Goal: Task Accomplishment & Management: Use online tool/utility

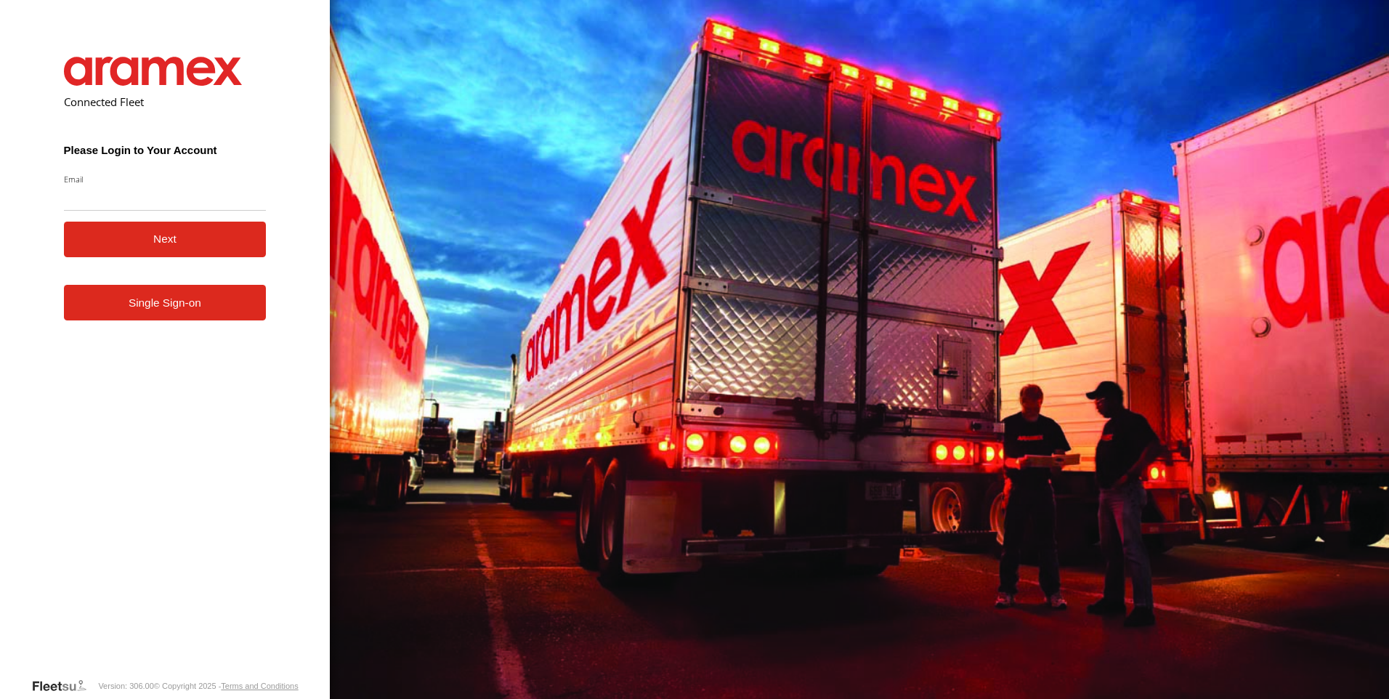
drag, startPoint x: 187, startPoint y: 326, endPoint x: 212, endPoint y: 330, distance: 25.7
click at [187, 326] on form "Connected Fleet Please Login to Your Account Email Enter a valid login email ad…" at bounding box center [165, 356] width 246 height 642
click at [198, 311] on link "Single Sign-on" at bounding box center [165, 303] width 203 height 36
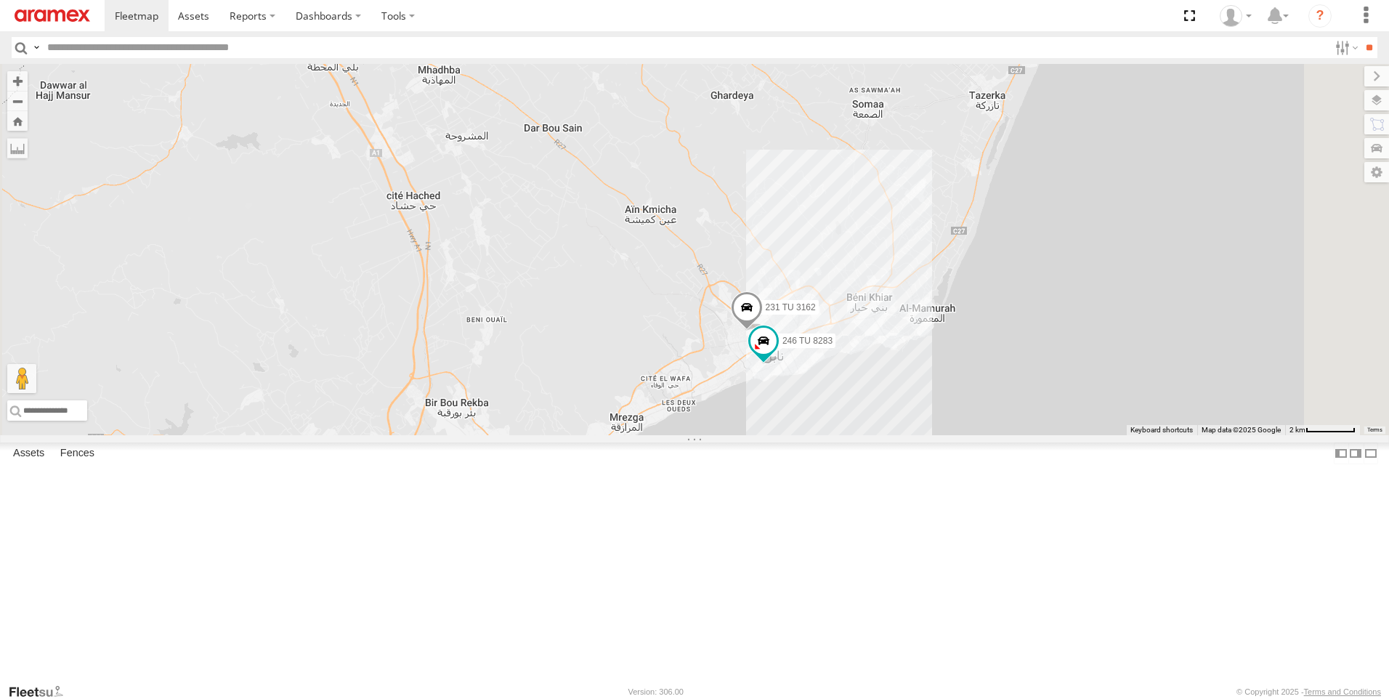
drag, startPoint x: 1129, startPoint y: 220, endPoint x: 1074, endPoint y: 349, distance: 139.9
click at [1074, 349] on div "241 TU 2027 245 TU 4330 241 TU 8769 247 TU 7028 245 TU 4329 231 TU 3162 246 TU …" at bounding box center [694, 249] width 1389 height 371
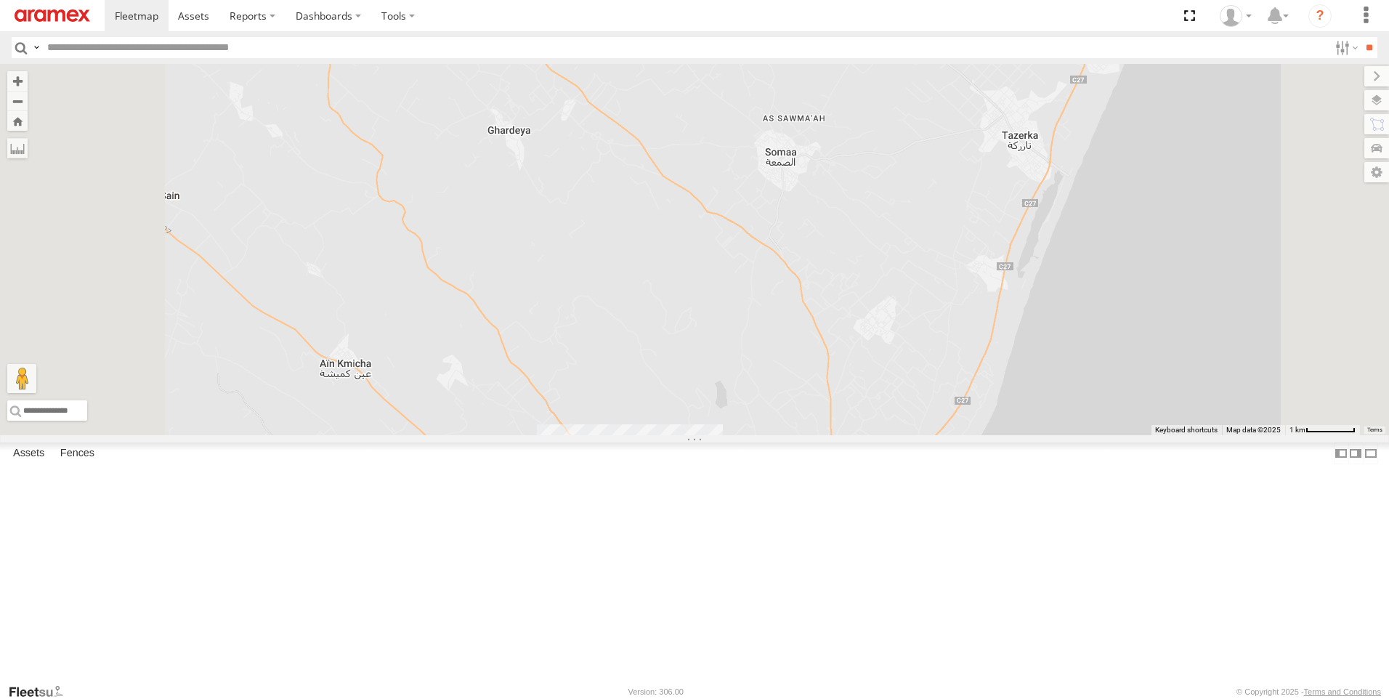
drag, startPoint x: 1098, startPoint y: 296, endPoint x: 1090, endPoint y: 325, distance: 30.1
click at [1090, 325] on div "241 TU 2027 245 TU 4330 241 TU 8769 247 TU 7028 245 TU 4329 231 TU 3162 246 TU …" at bounding box center [694, 249] width 1389 height 371
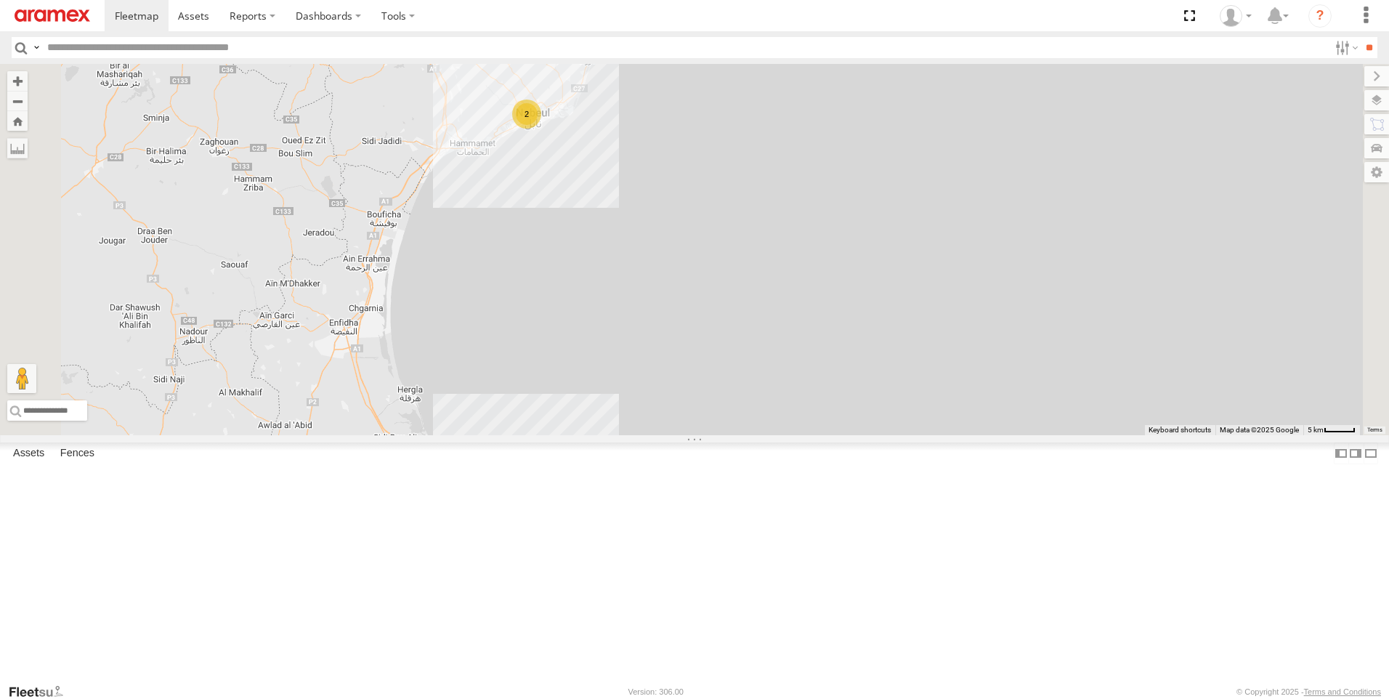
drag, startPoint x: 909, startPoint y: 360, endPoint x: 962, endPoint y: 470, distance: 122.5
click at [962, 435] on div "245 TU 4330 241 TU 8769 241 TU 2027 247 TU 7028 245 TU 4329 2" at bounding box center [694, 249] width 1389 height 371
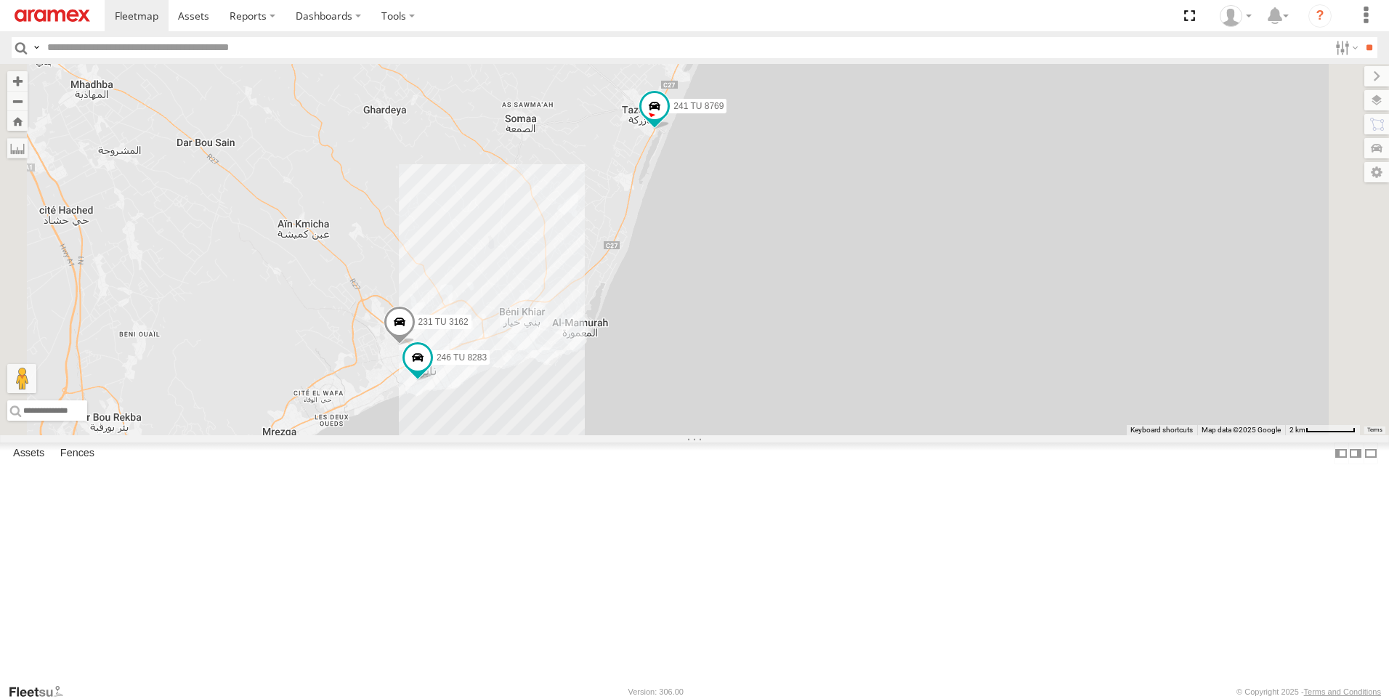
drag, startPoint x: 856, startPoint y: 321, endPoint x: 909, endPoint y: 408, distance: 102.4
click at [909, 408] on div "245 TU 4330 241 TU 8769 241 TU 2027 247 TU 7028 245 TU 4329 231 TU 3162 246 TU …" at bounding box center [694, 249] width 1389 height 371
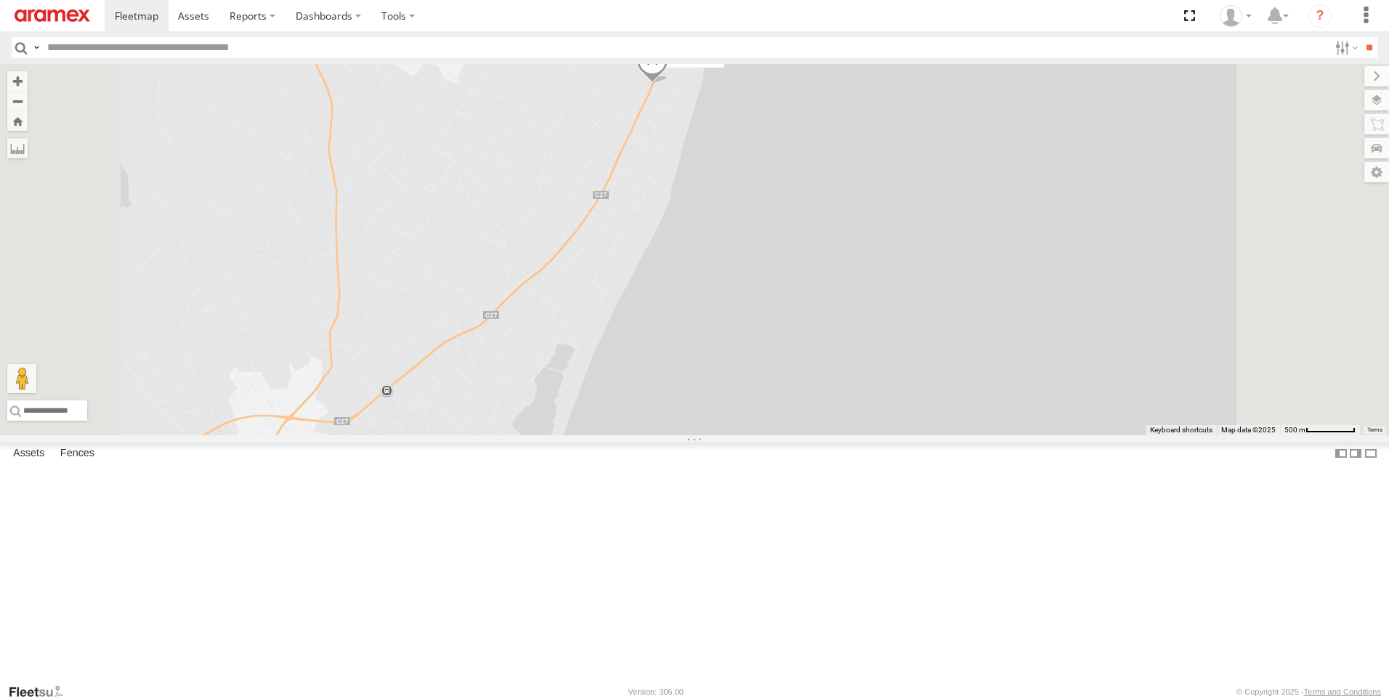
drag, startPoint x: 759, startPoint y: 283, endPoint x: 810, endPoint y: 288, distance: 51.1
click at [772, 400] on div "241 TU 8769 241 TU 2027 245 TU 4330 247 TU 7028 245 TU 4329" at bounding box center [694, 249] width 1389 height 371
click at [670, 104] on span at bounding box center [655, 84] width 32 height 39
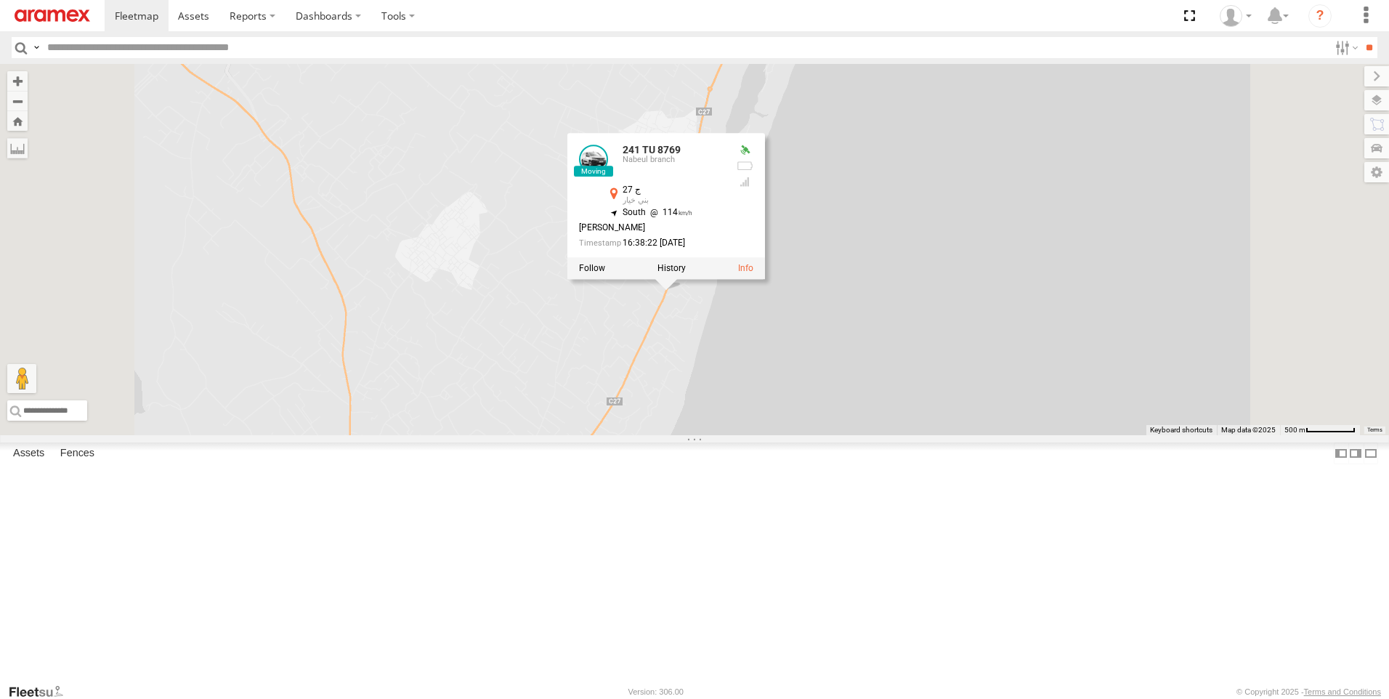
drag, startPoint x: 778, startPoint y: 277, endPoint x: 789, endPoint y: 465, distance: 187.7
click at [789, 435] on div "241 TU 8769 241 TU 2027 245 TU 4330 247 TU 7028 245 TU 4329 241 TU 8769 [GEOGRA…" at bounding box center [694, 249] width 1389 height 371
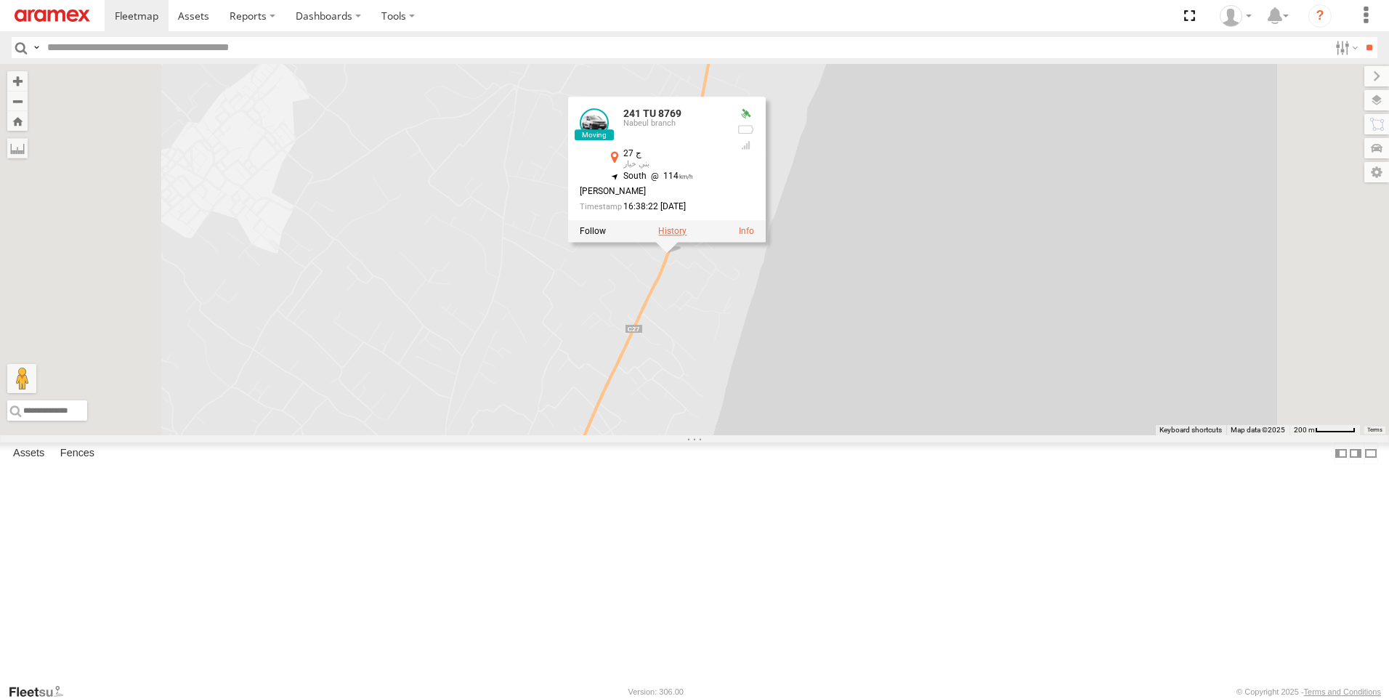
click at [686, 236] on label at bounding box center [672, 231] width 28 height 10
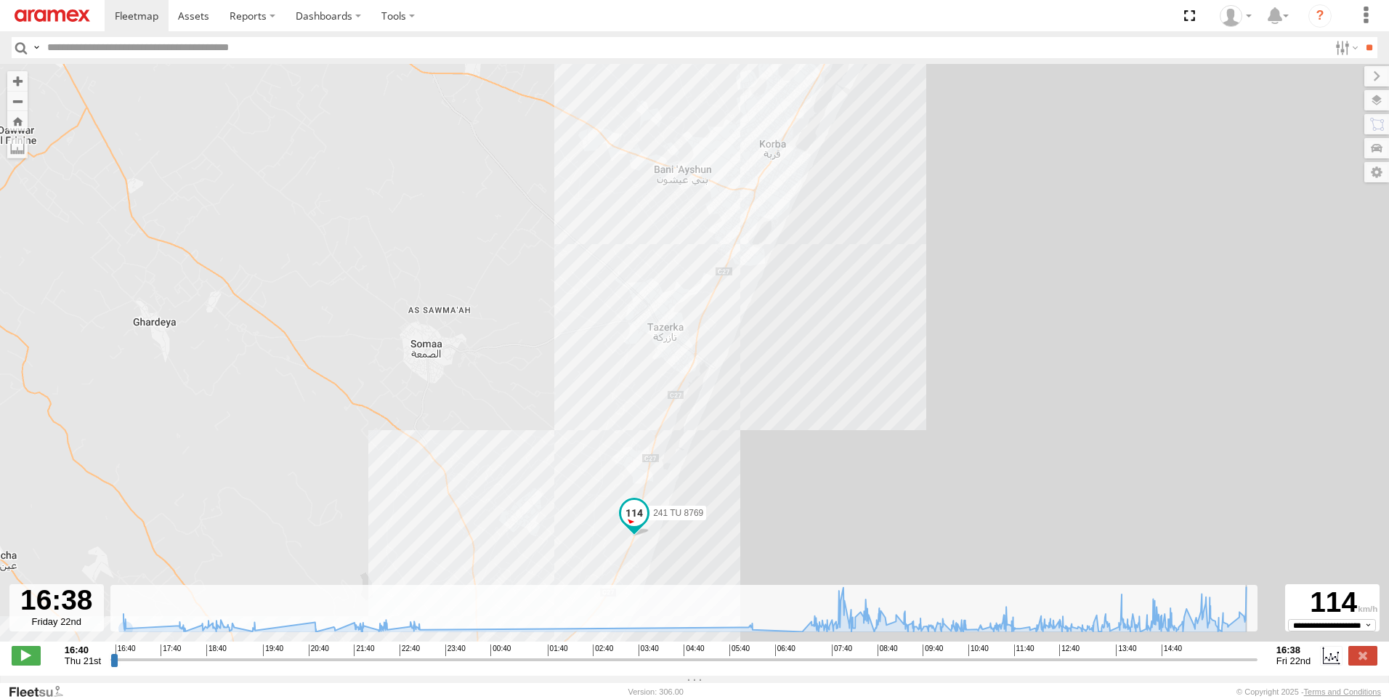
drag, startPoint x: 111, startPoint y: 668, endPoint x: 1295, endPoint y: 577, distance: 1187.5
click at [1257, 652] on input "range" at bounding box center [683, 659] width 1147 height 14
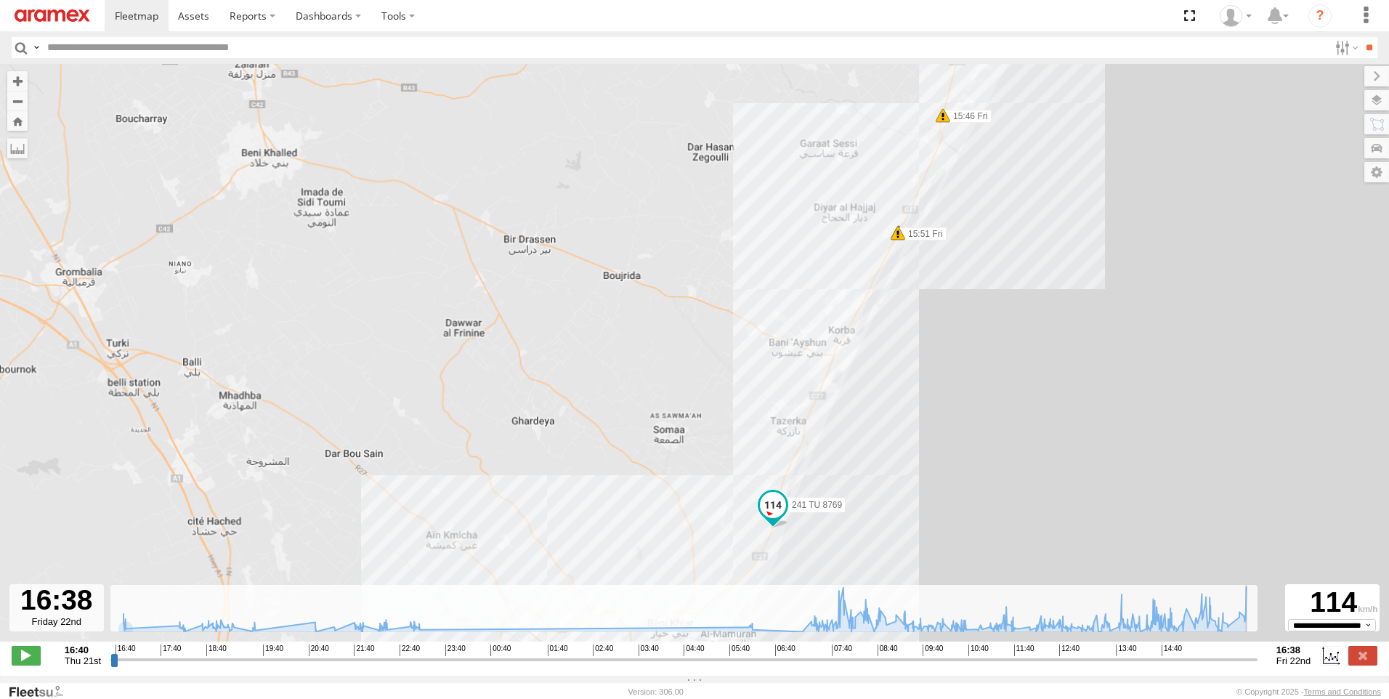
drag, startPoint x: 873, startPoint y: 479, endPoint x: 1071, endPoint y: 137, distance: 396.1
click at [1071, 137] on div "241 TU 8769 08:35 Fri 08:48 Fri 08:48 Fri 15:46 Fri 15:51 Fri 15:51 Fri 15:51 F…" at bounding box center [694, 360] width 1389 height 593
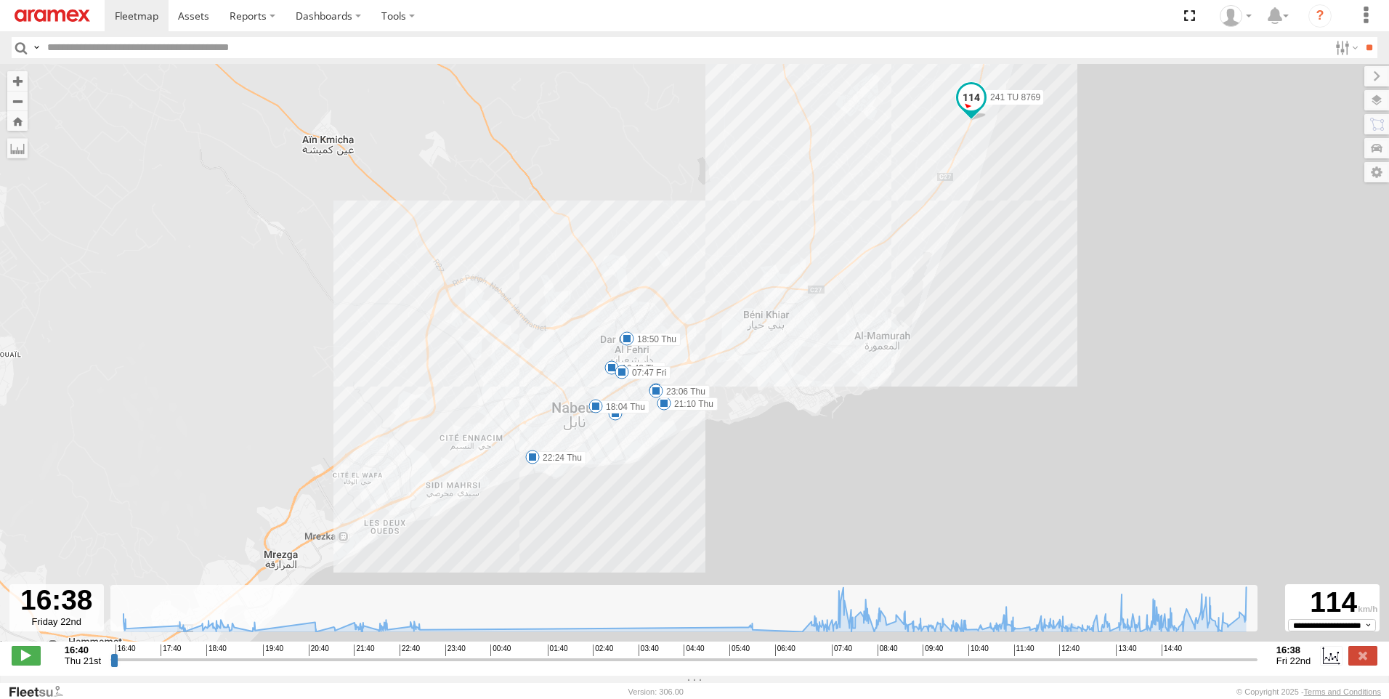
type input "**********"
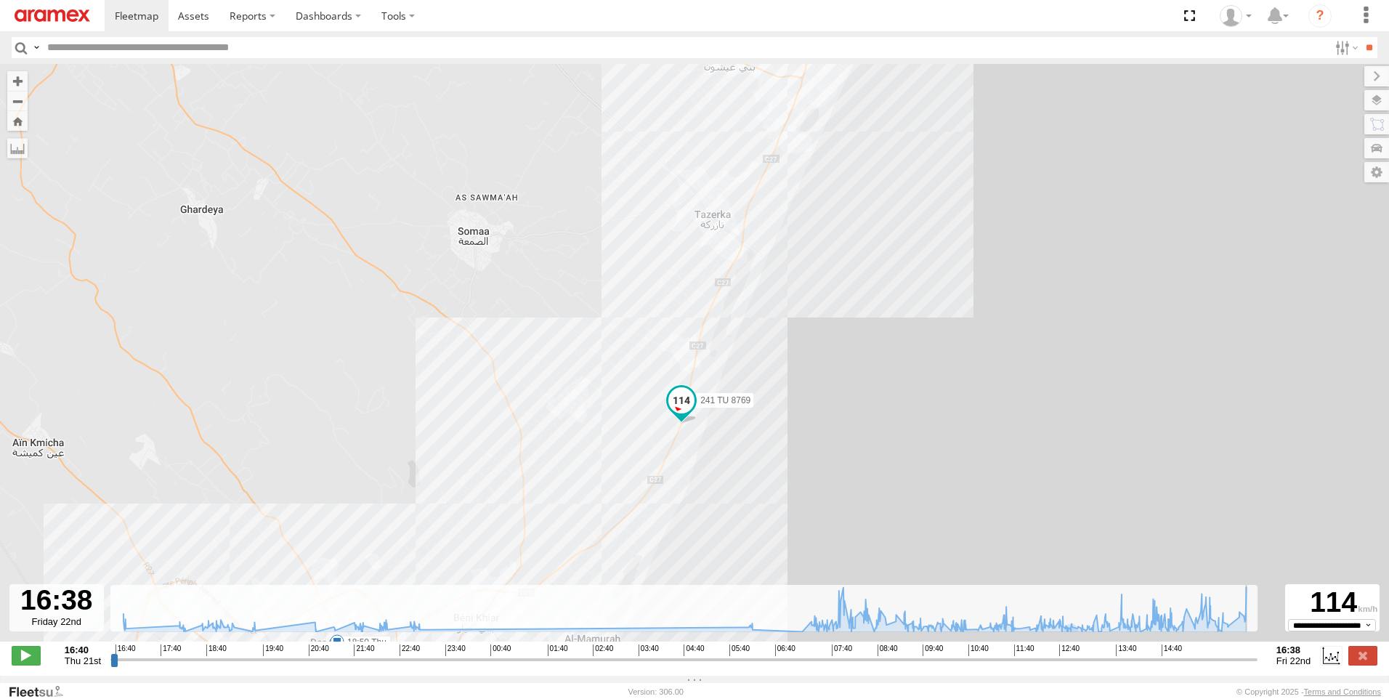
drag, startPoint x: 1251, startPoint y: 670, endPoint x: 1265, endPoint y: 669, distance: 14.5
click at [1257, 666] on input "range" at bounding box center [683, 659] width 1147 height 14
click at [1363, 665] on label at bounding box center [1362, 655] width 29 height 19
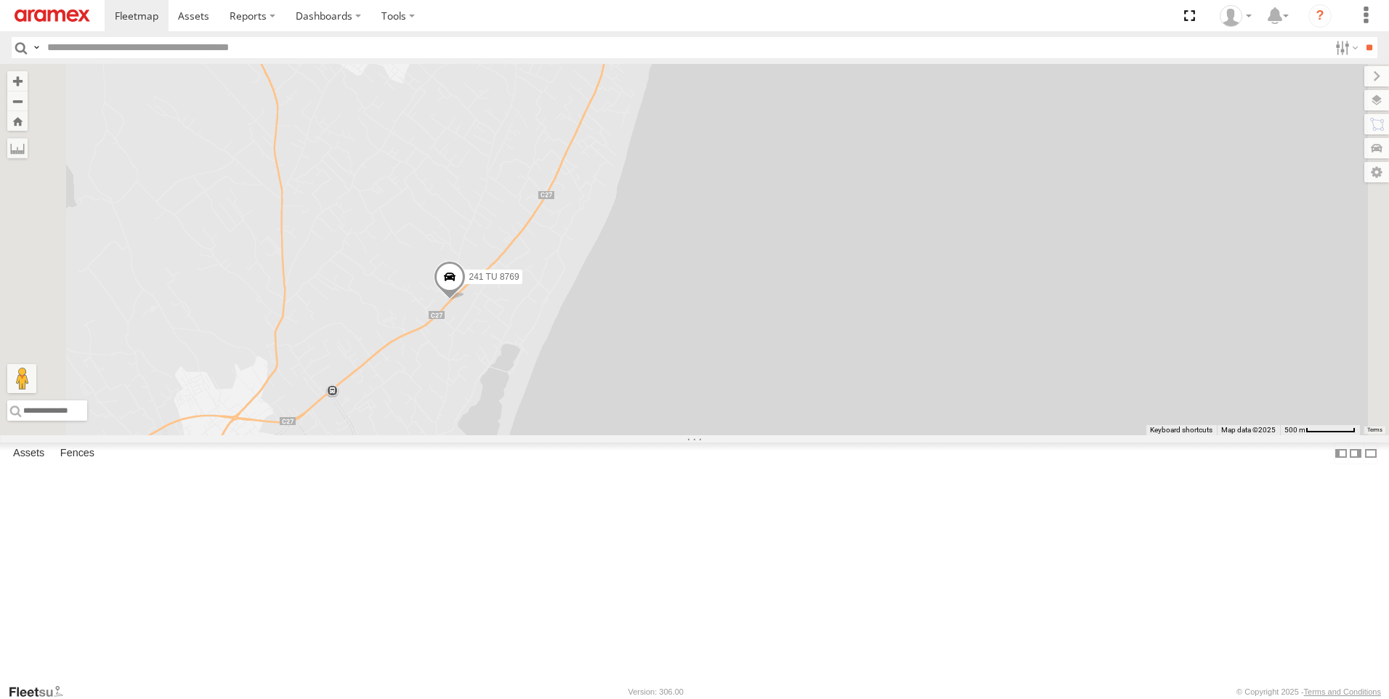
click at [466, 299] on span at bounding box center [450, 279] width 32 height 39
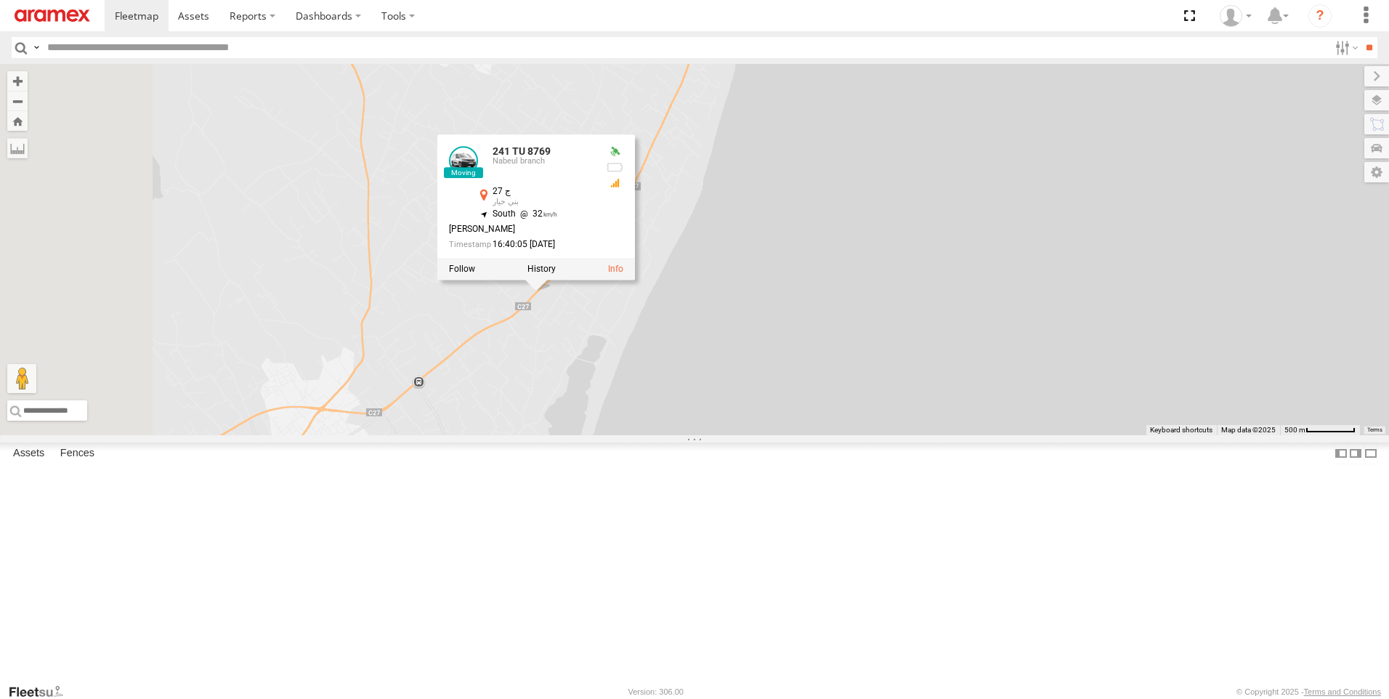
drag, startPoint x: 532, startPoint y: 558, endPoint x: 636, endPoint y: 545, distance: 105.4
click at [636, 435] on div "241 TU 8769 241 TU 8769 [GEOGRAPHIC_DATA] branch ج 27 بني خيار 36.48655 , 10.81…" at bounding box center [694, 249] width 1389 height 371
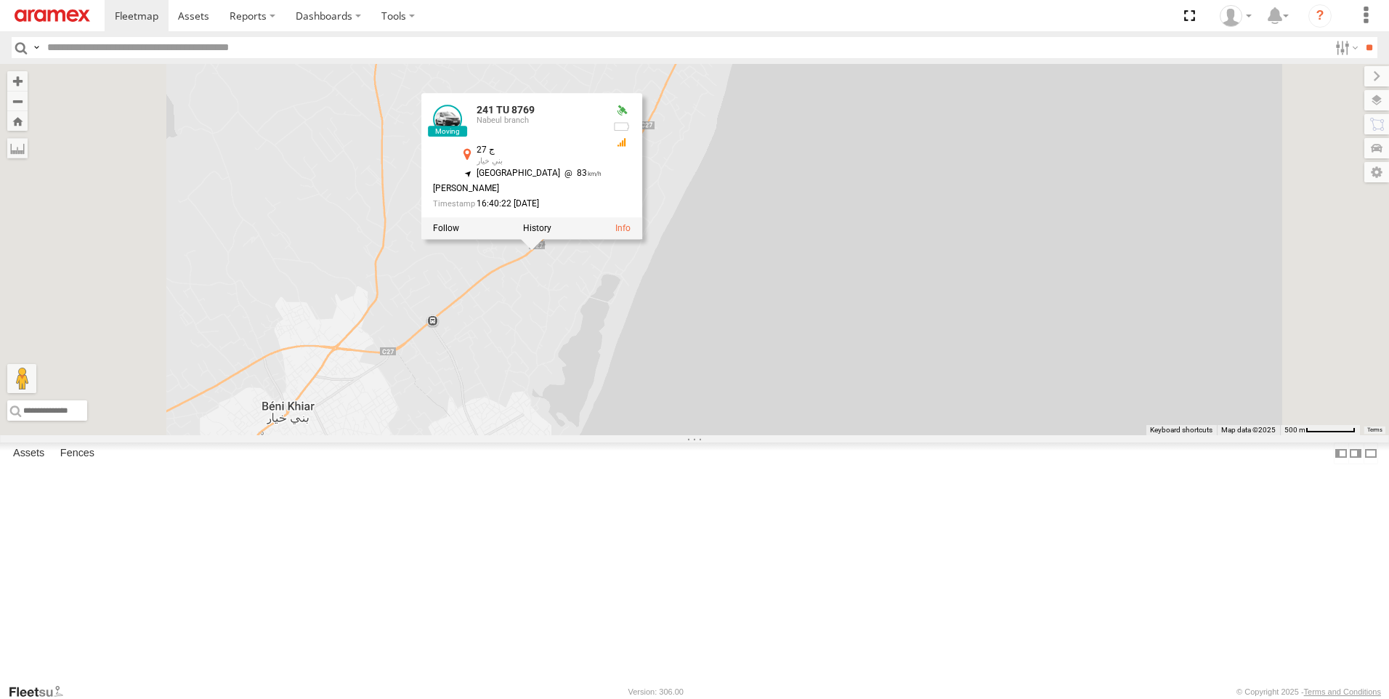
click at [798, 429] on div "241 TU 8769 241 TU 8769 [GEOGRAPHIC_DATA] branch ج 27 بني خيار 36.48463 , 10.80…" at bounding box center [694, 249] width 1389 height 371
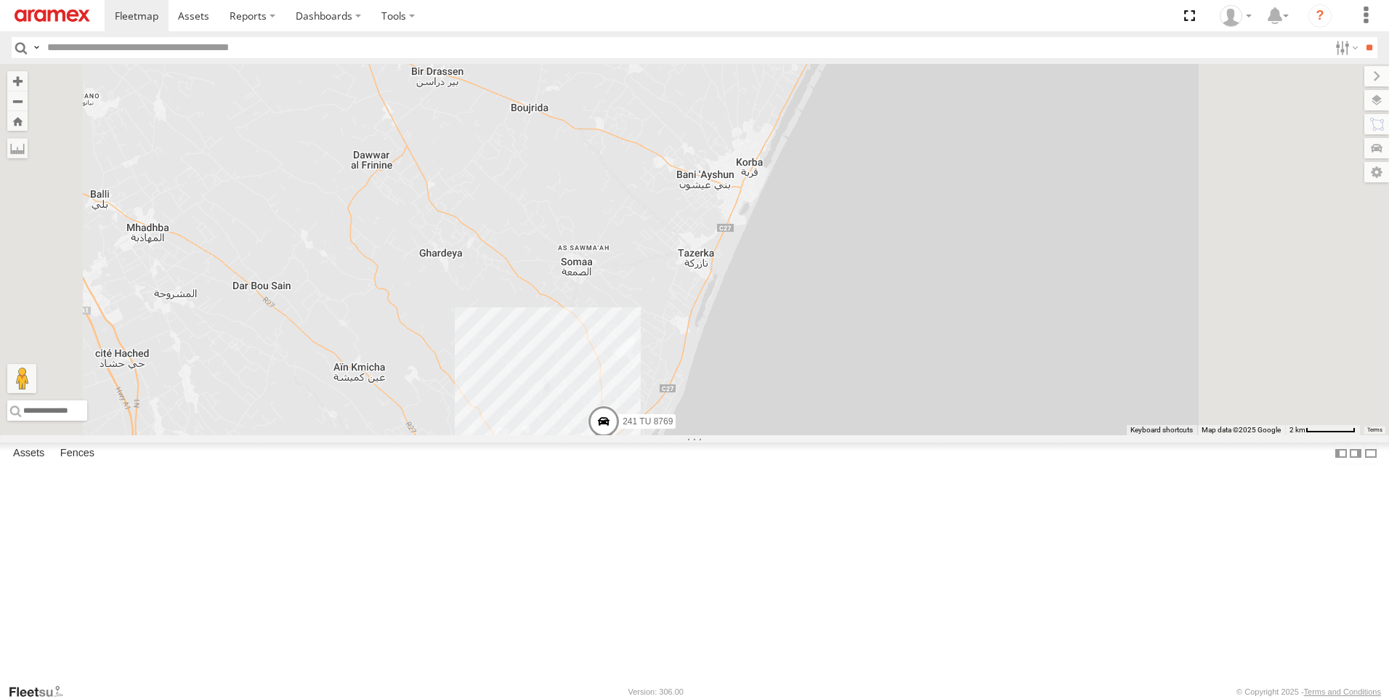
drag, startPoint x: 907, startPoint y: 275, endPoint x: 872, endPoint y: 415, distance: 143.6
click at [872, 417] on div "241 TU 8769 231 TU 3162 246 TU 8283" at bounding box center [694, 249] width 1389 height 371
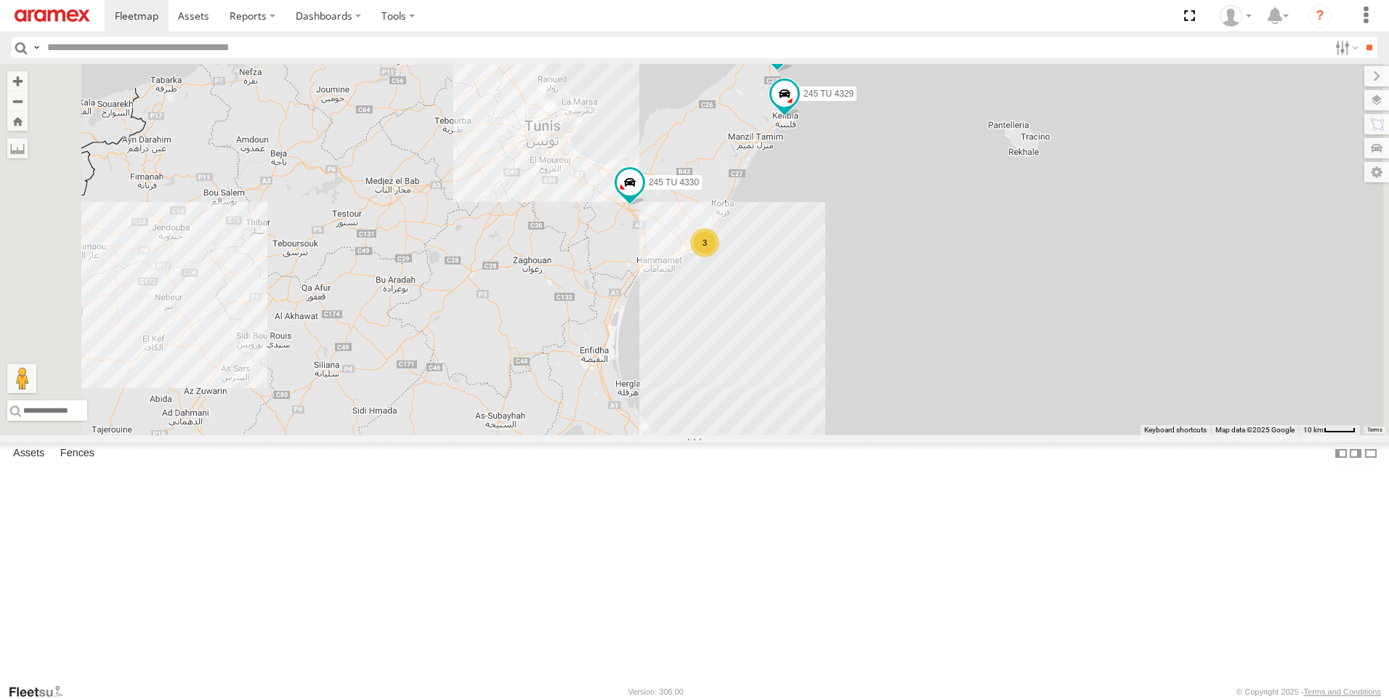
drag, startPoint x: 896, startPoint y: 183, endPoint x: 899, endPoint y: 268, distance: 85.0
click at [899, 268] on div "241 TU 2027 245 TU 4330 3 247 TU 7028 245 TU 4329" at bounding box center [694, 249] width 1389 height 371
click at [803, 114] on span at bounding box center [790, 101] width 26 height 26
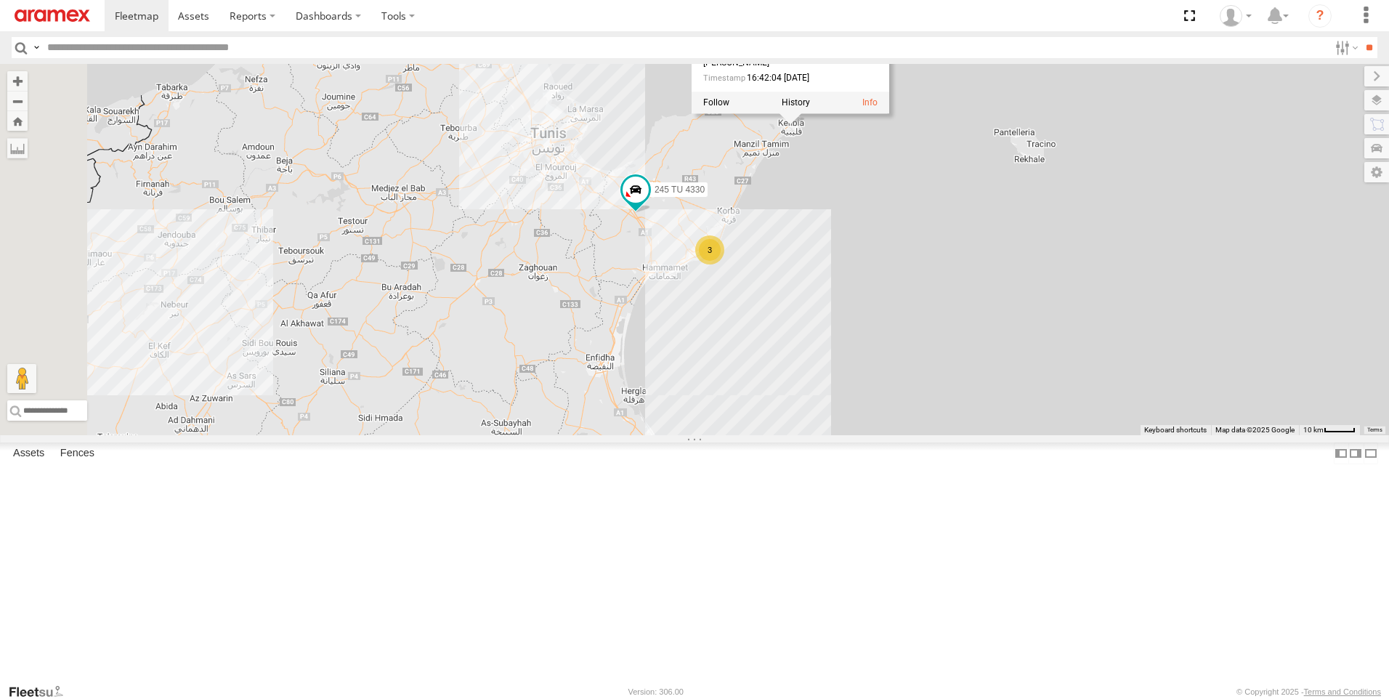
click at [1018, 298] on div "241 TU 2027 245 TU 4330 3 247 TU 7028 245 TU 4329 245 TU 4329 [GEOGRAPHIC_DATA]…" at bounding box center [694, 249] width 1389 height 371
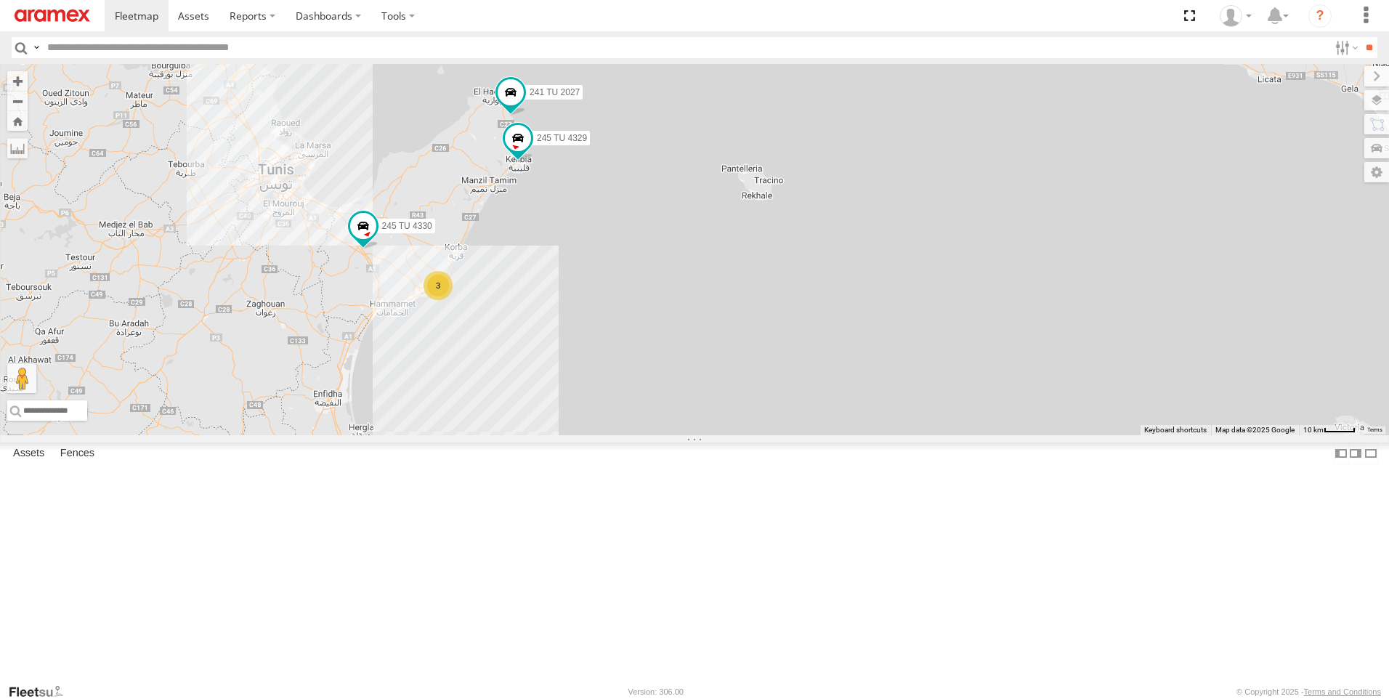
drag, startPoint x: 630, startPoint y: 384, endPoint x: 770, endPoint y: 400, distance: 141.1
click at [770, 400] on div "247 TU 7028 241 TU 2027 245 TU 4330 3 245 TU 4329" at bounding box center [694, 249] width 1389 height 371
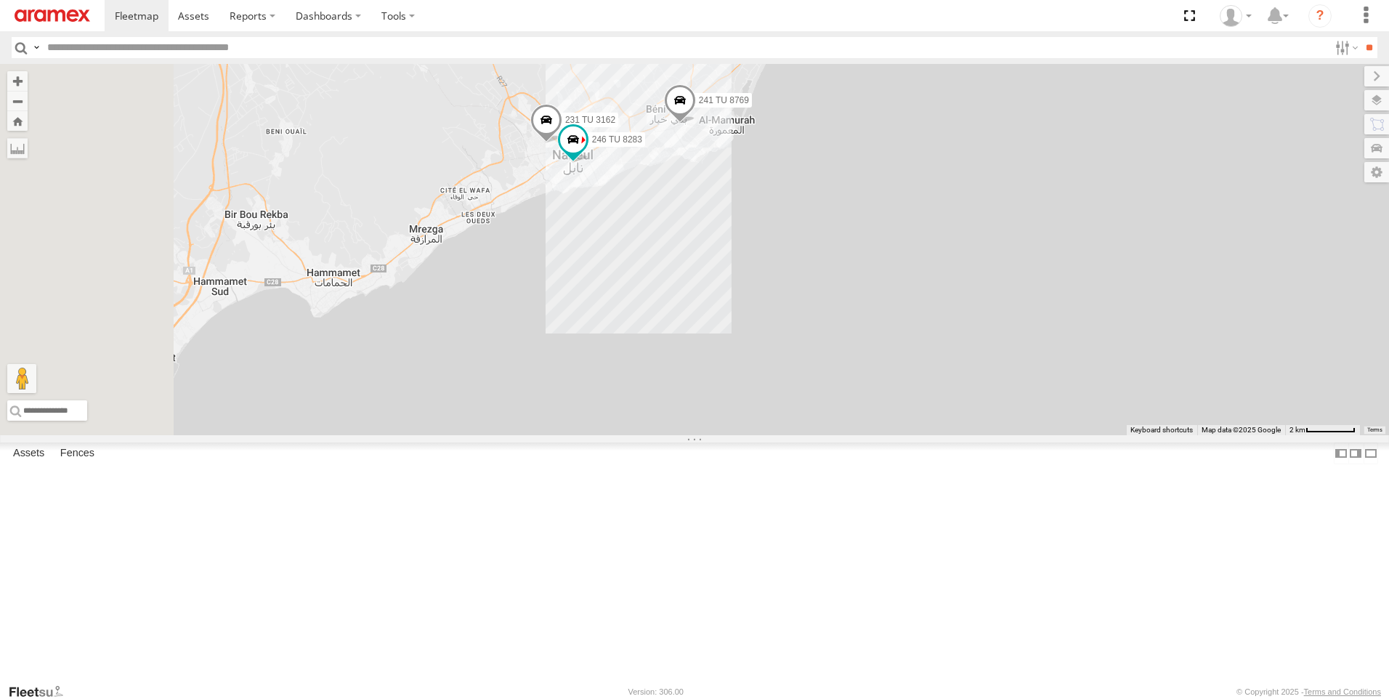
drag, startPoint x: 770, startPoint y: 248, endPoint x: 902, endPoint y: 283, distance: 136.5
click at [875, 335] on div "241 TU 2027 245 TU 4330 247 TU 7028 245 TU 4329 241 TU 8769 231 TU 3162 246 TU …" at bounding box center [694, 249] width 1389 height 371
click at [703, 121] on span at bounding box center [687, 101] width 32 height 39
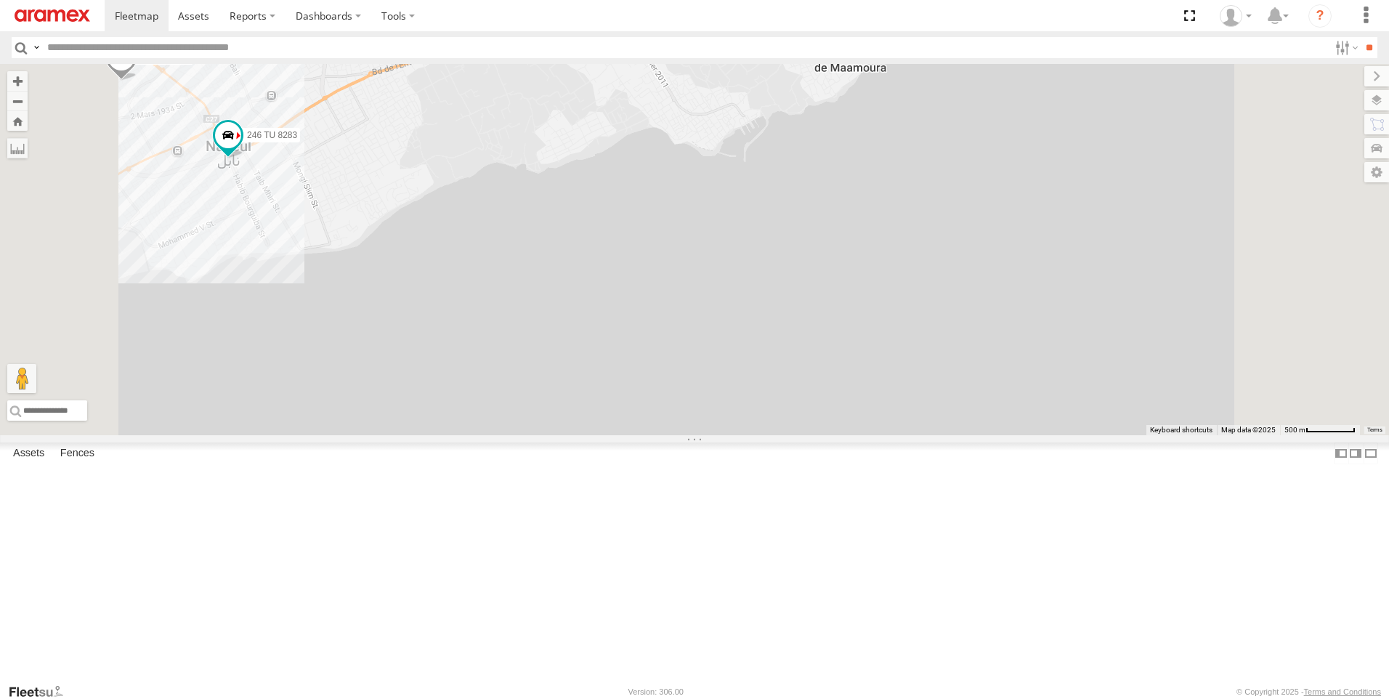
drag, startPoint x: 859, startPoint y: 219, endPoint x: 888, endPoint y: 297, distance: 82.7
click at [888, 297] on div "241 TU 2027 245 TU 4330 247 TU 7028 245 TU 4329 241 TU 8769 231 TU 3162 246 TU …" at bounding box center [694, 249] width 1389 height 371
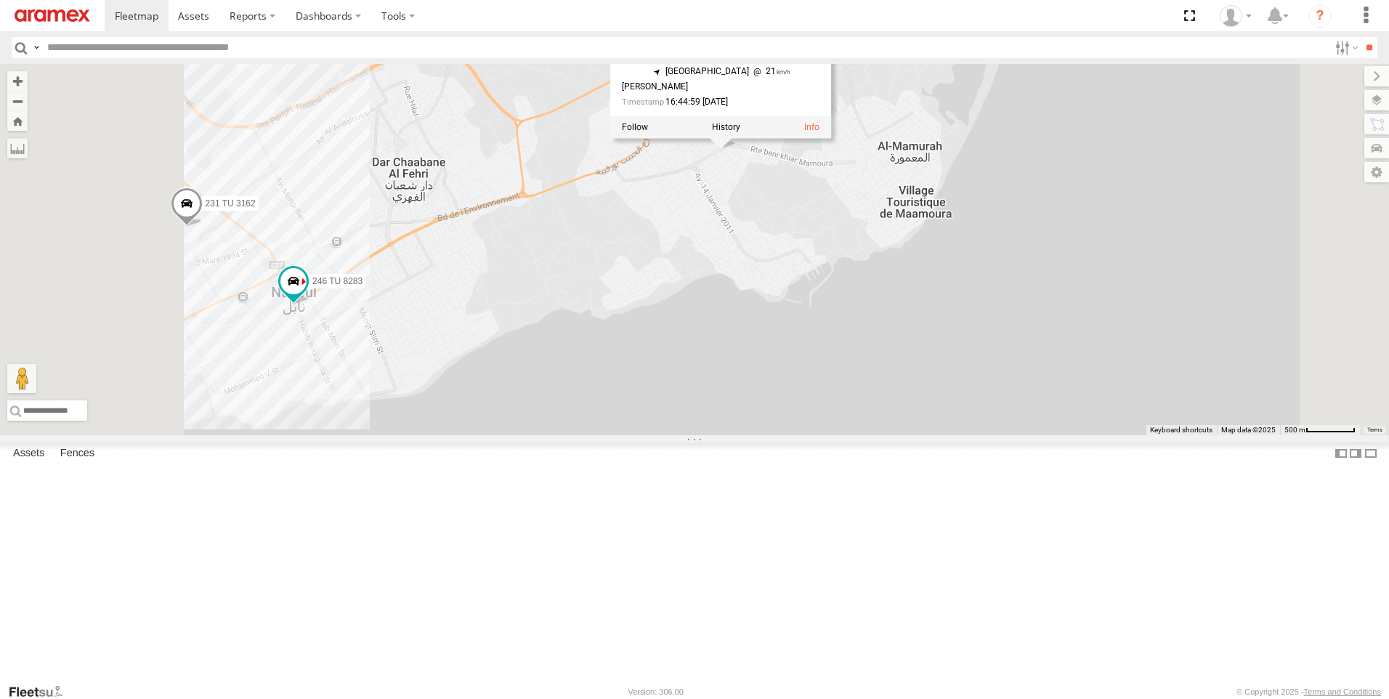
click at [907, 307] on div "241 TU 2027 245 TU 4330 247 TU 7028 245 TU 4329 241 TU 8769 231 TU 3162 246 TU …" at bounding box center [694, 249] width 1389 height 371
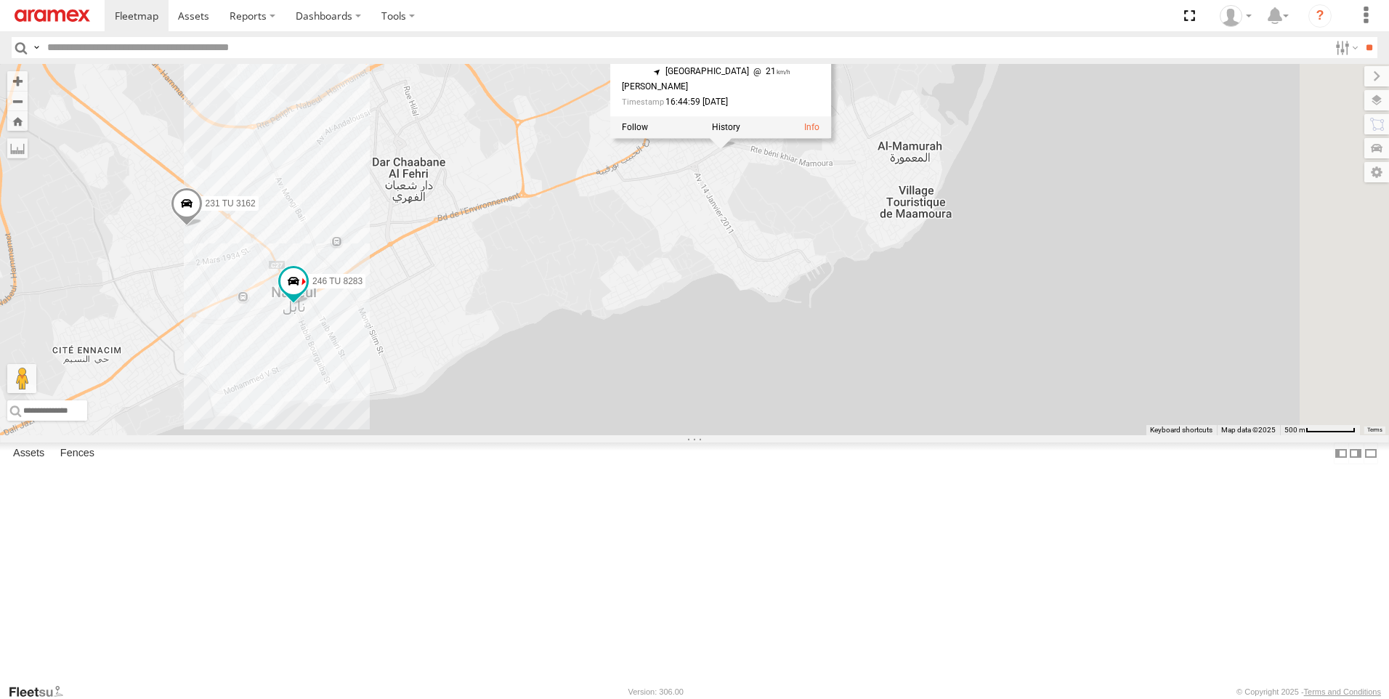
click at [1041, 223] on div "241 TU 2027 245 TU 4330 247 TU 7028 245 TU 4329 241 TU 8769 231 TU 3162 246 TU …" at bounding box center [694, 249] width 1389 height 371
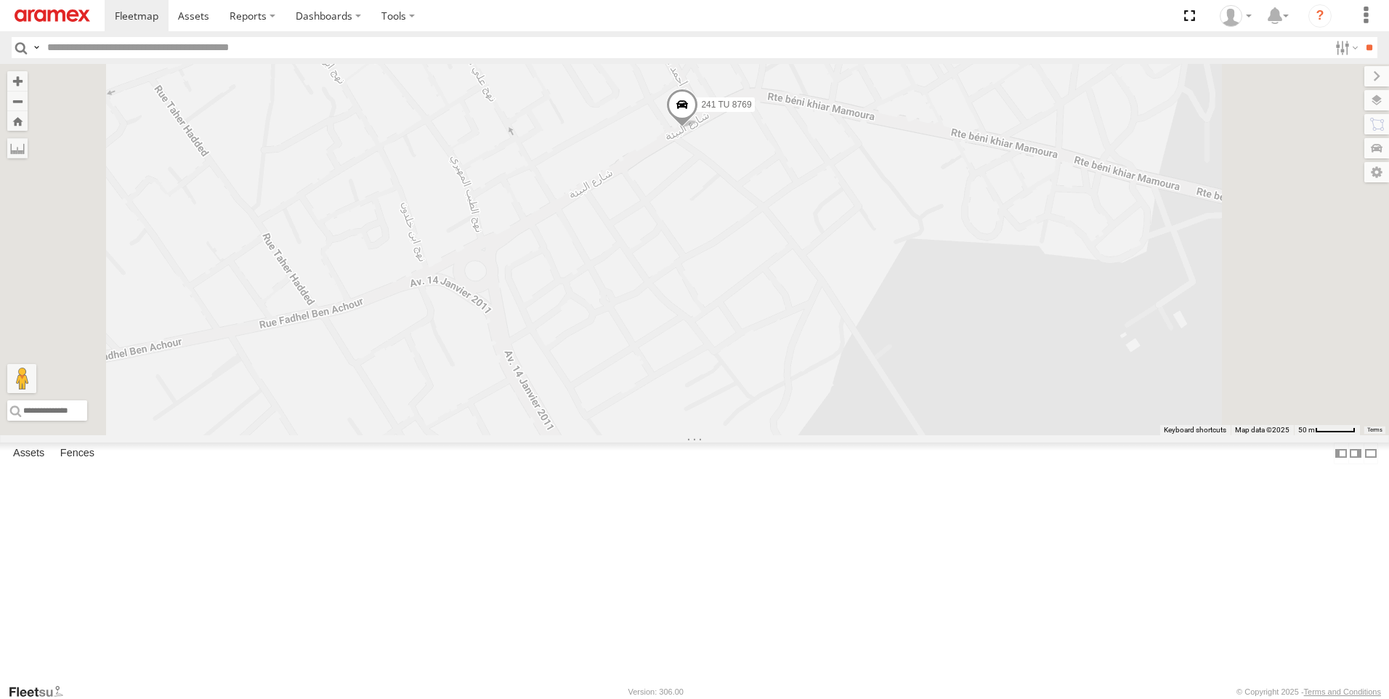
click at [698, 128] on span at bounding box center [682, 108] width 32 height 39
click at [847, 323] on div "241 TU 2027 245 TU 4330 247 TU 7028 245 TU 4329 241 TU 8769 231 TU 3162 246 TU …" at bounding box center [694, 249] width 1389 height 371
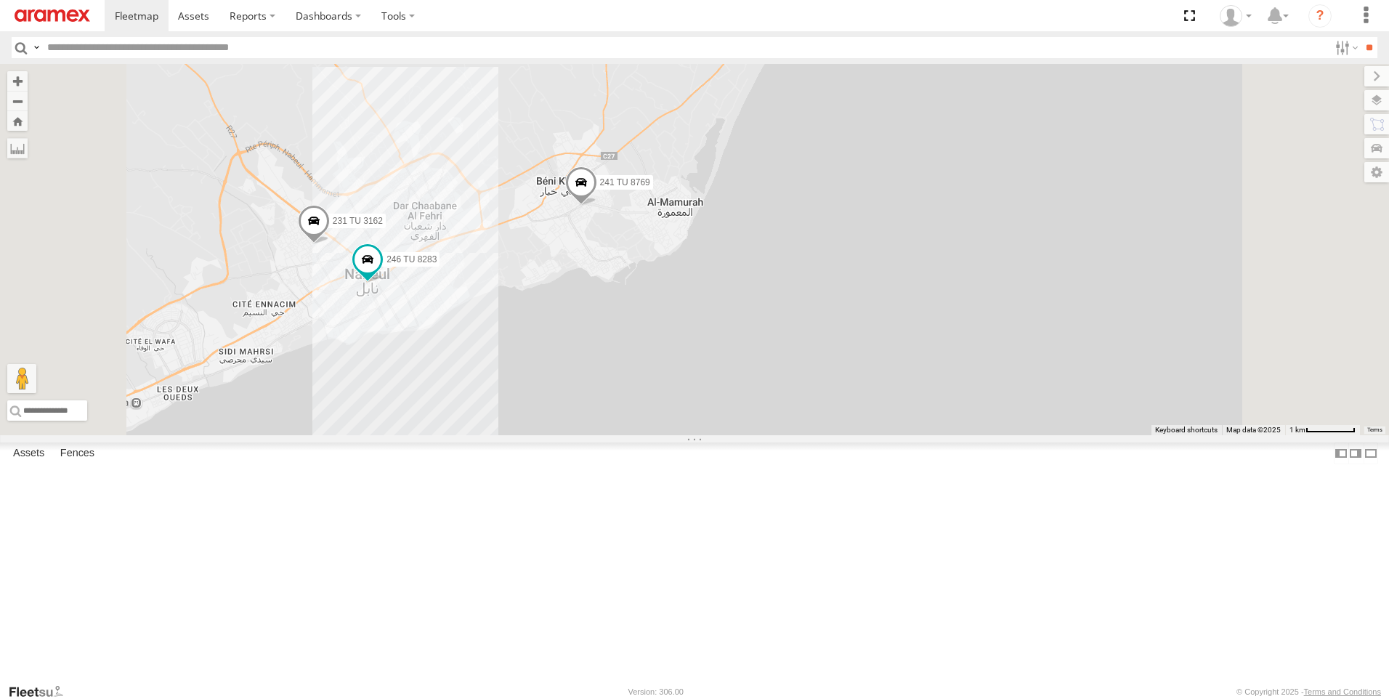
drag, startPoint x: 593, startPoint y: 450, endPoint x: 624, endPoint y: 385, distance: 72.1
click at [624, 392] on div "241 TU 2027 245 TU 4330 247 TU 7028 245 TU 4329 241 TU 8769 231 TU 3162 246 TU …" at bounding box center [694, 249] width 1389 height 371
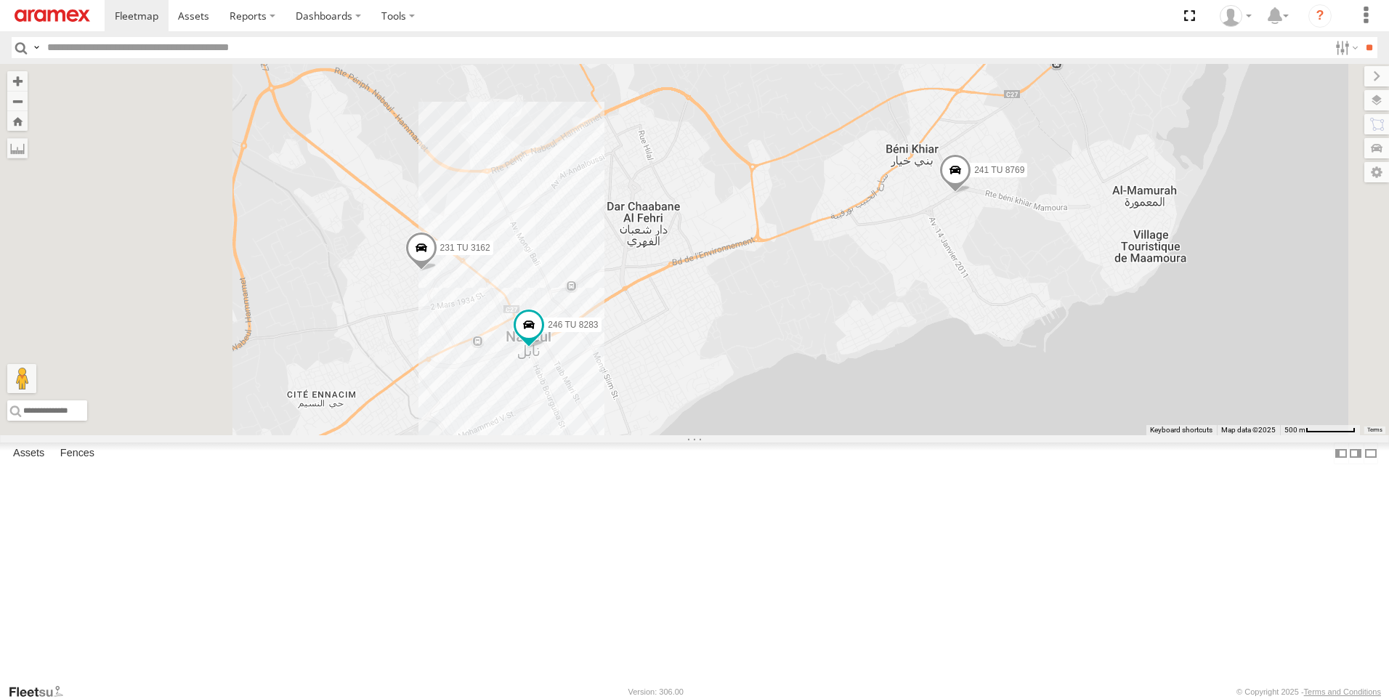
drag, startPoint x: 650, startPoint y: 182, endPoint x: 794, endPoint y: 361, distance: 230.0
click at [794, 361] on div "241 TU 2027 245 TU 4330 247 TU 7028 245 TU 4329 241 TU 8769 231 TU 3162 246 TU …" at bounding box center [694, 249] width 1389 height 371
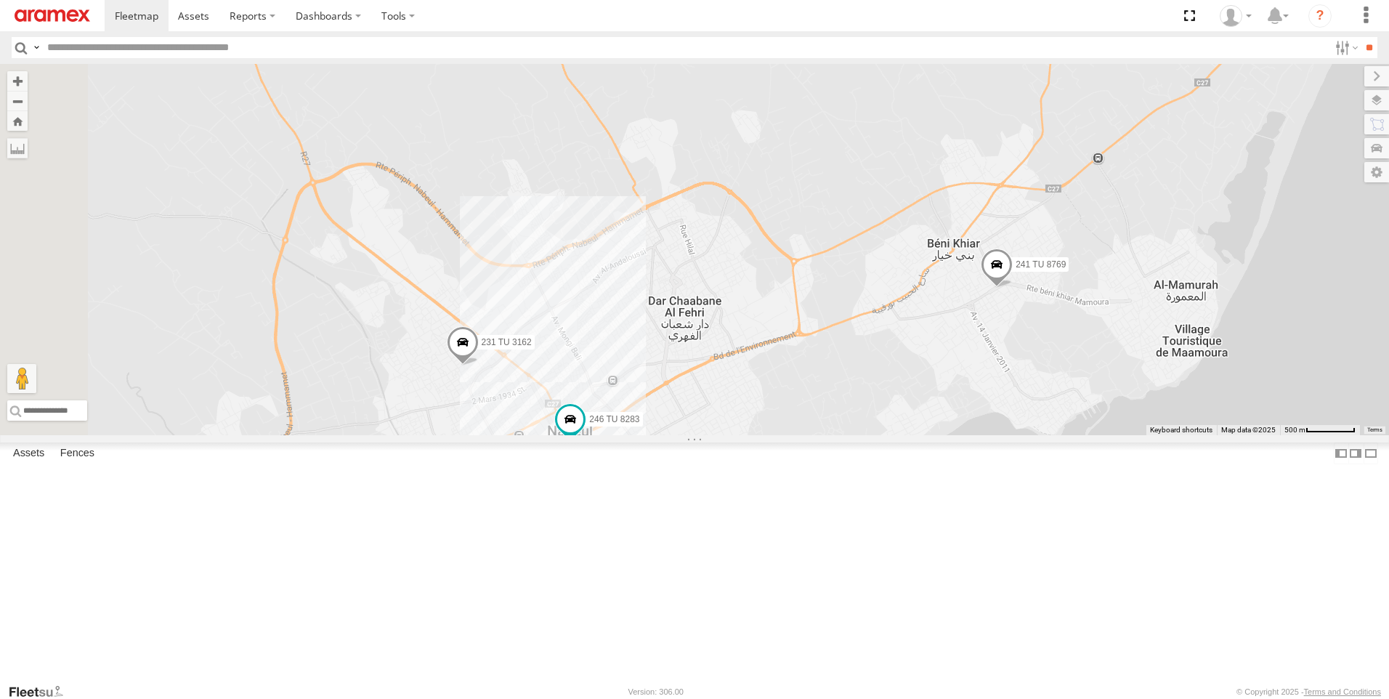
drag, startPoint x: 742, startPoint y: 179, endPoint x: 763, endPoint y: 264, distance: 87.7
click at [763, 264] on div "241 TU 2027 245 TU 4330 247 TU 7028 245 TU 4329 241 TU 8769 231 TU 3162 246 TU …" at bounding box center [694, 249] width 1389 height 371
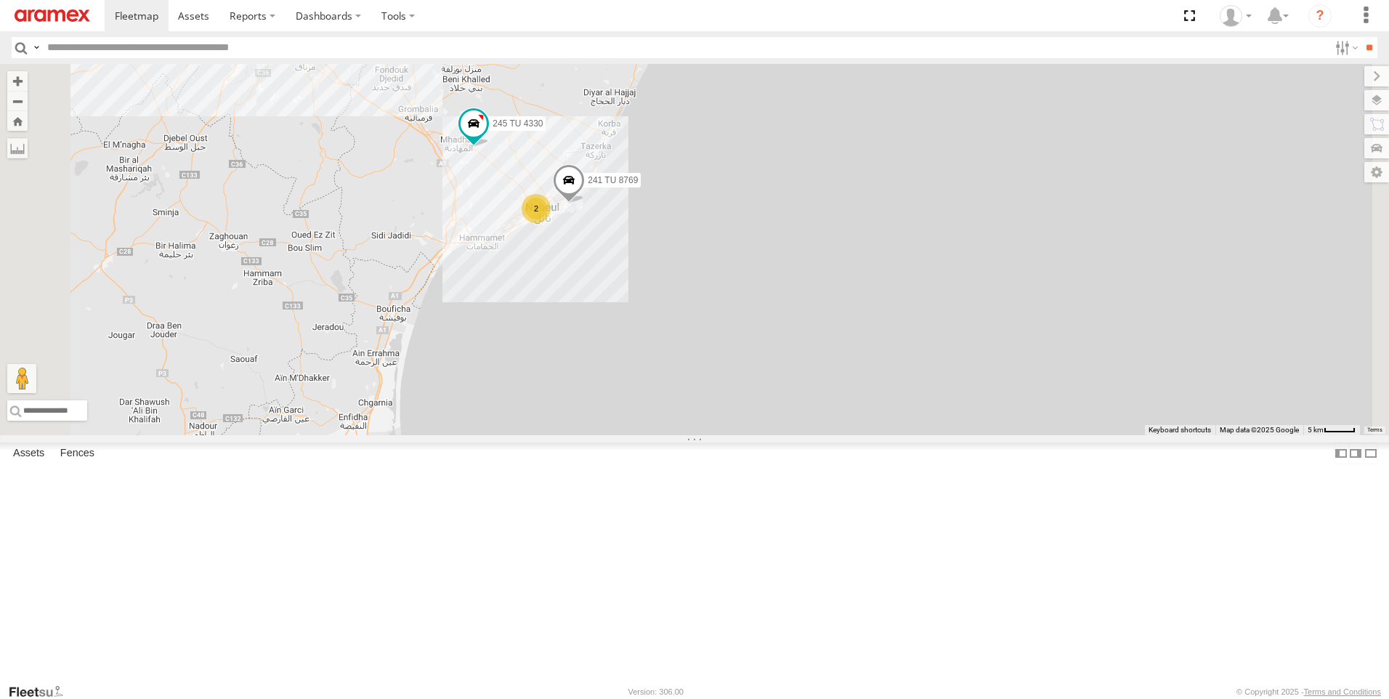
drag, startPoint x: 719, startPoint y: 214, endPoint x: 686, endPoint y: 280, distance: 73.1
click at [686, 280] on div "241 TU 2027 245 TU 4330 247 TU 7028 245 TU 4329 241 TU 8769 2" at bounding box center [694, 249] width 1389 height 371
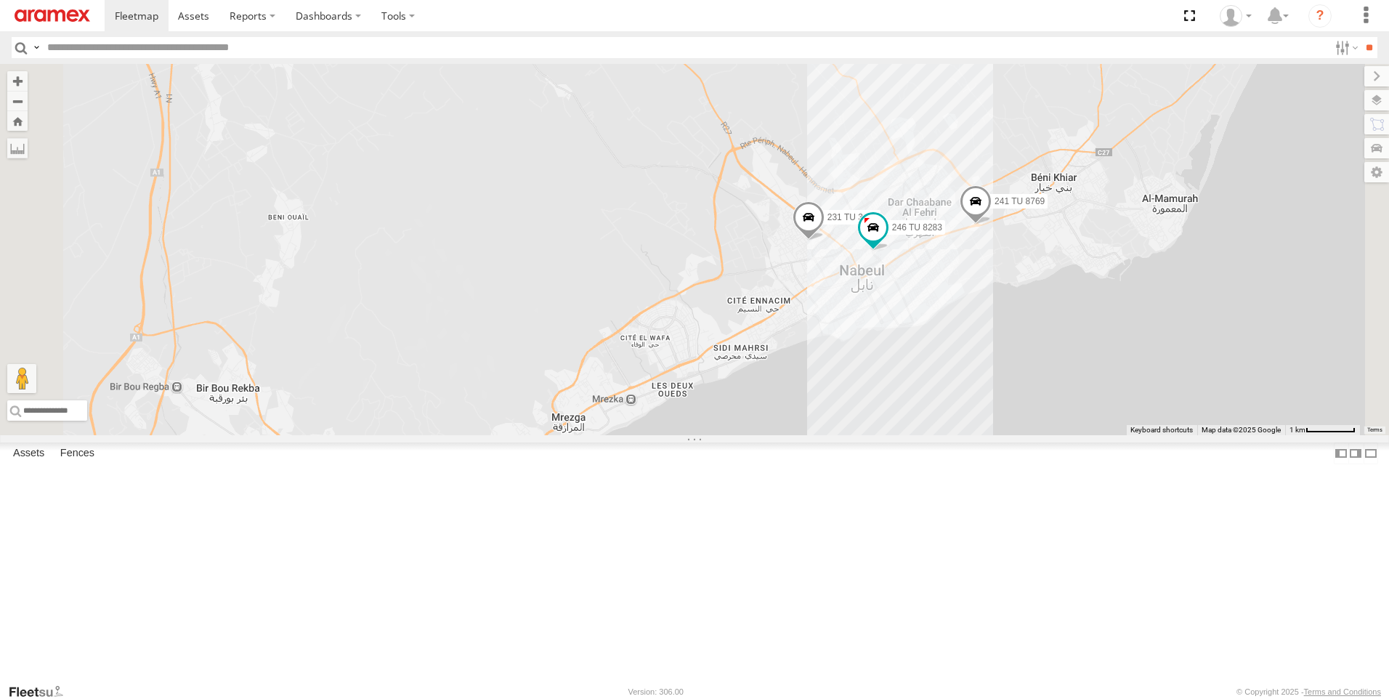
click at [992, 224] on span at bounding box center [976, 204] width 32 height 39
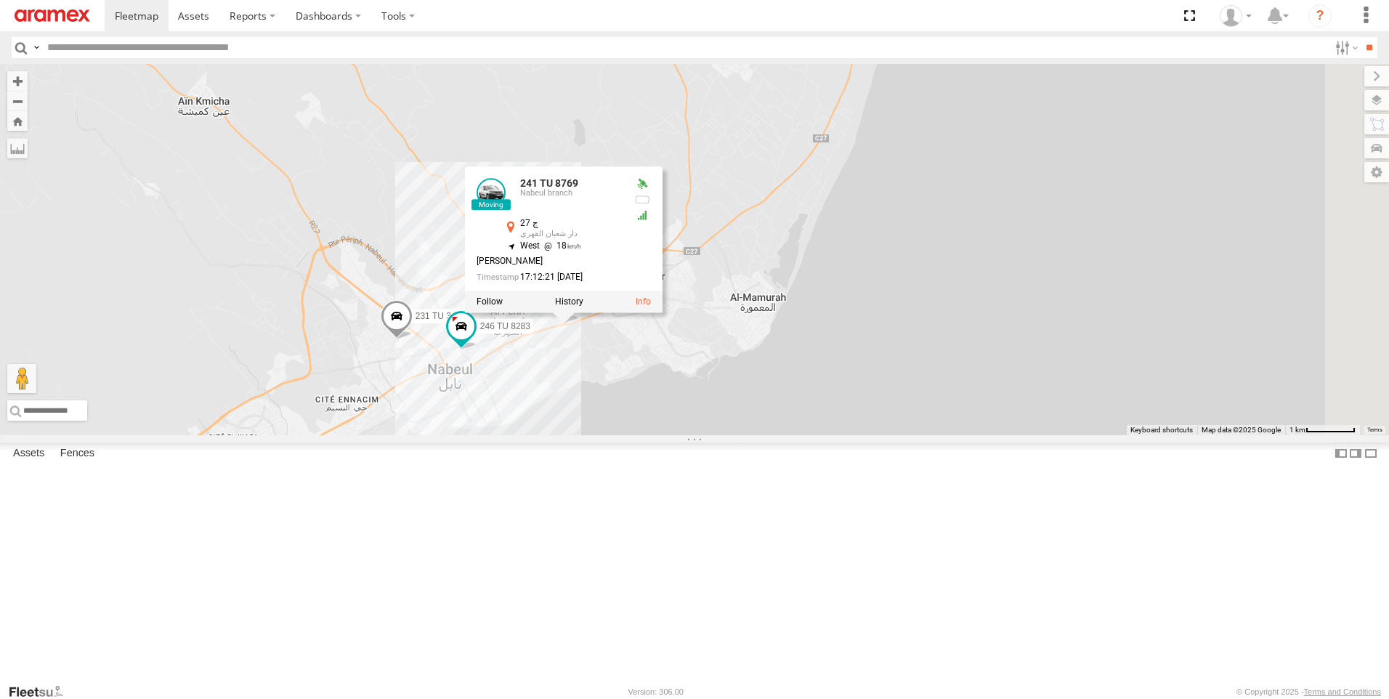
drag, startPoint x: 1158, startPoint y: 389, endPoint x: 741, endPoint y: 492, distance: 429.5
click at [741, 435] on div "241 TU 2027 245 TU 4330 247 TU 7028 245 TU 4329 241 TU 8769 231 TU 3162 246 TU …" at bounding box center [694, 249] width 1389 height 371
drag, startPoint x: 749, startPoint y: 522, endPoint x: 754, endPoint y: 498, distance: 24.5
click at [747, 435] on div "241 TU 2027 245 TU 4330 247 TU 7028 245 TU 4329 241 TU 8769 231 TU 3162 246 TU …" at bounding box center [694, 249] width 1389 height 371
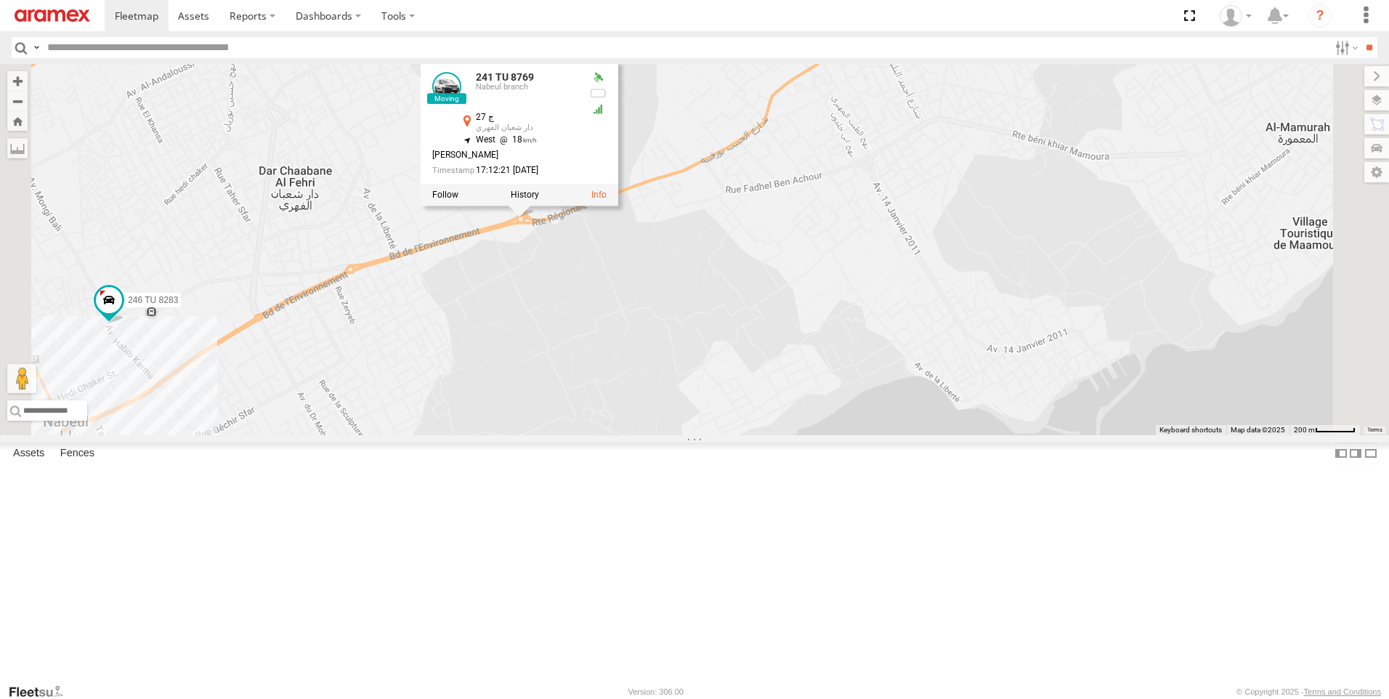
click at [758, 435] on div "241 TU 2027 245 TU 4330 247 TU 7028 245 TU 4329 241 TU 8769 231 TU 3162 246 TU …" at bounding box center [694, 249] width 1389 height 371
